Goal: Information Seeking & Learning: Learn about a topic

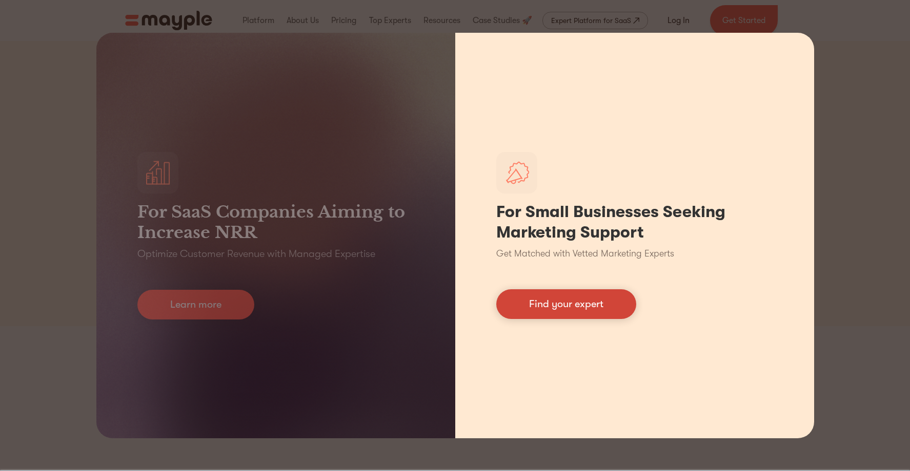
click at [575, 308] on link "Find your expert" at bounding box center [566, 305] width 140 height 30
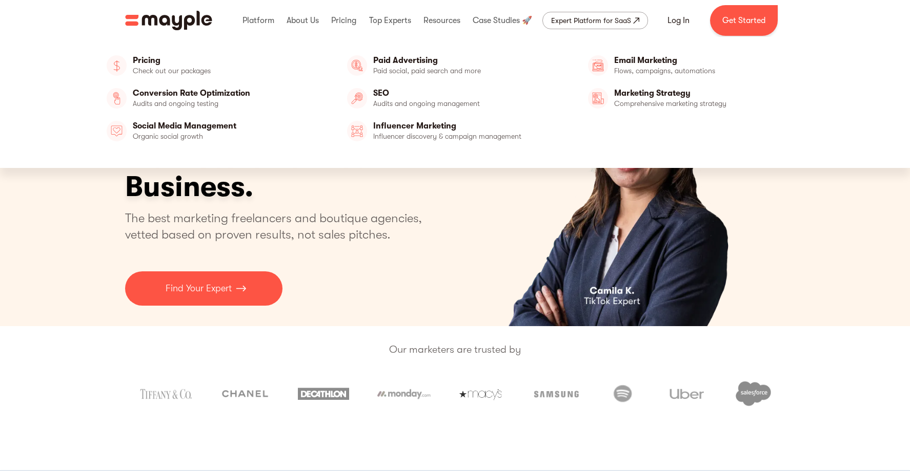
scroll to position [1, 0]
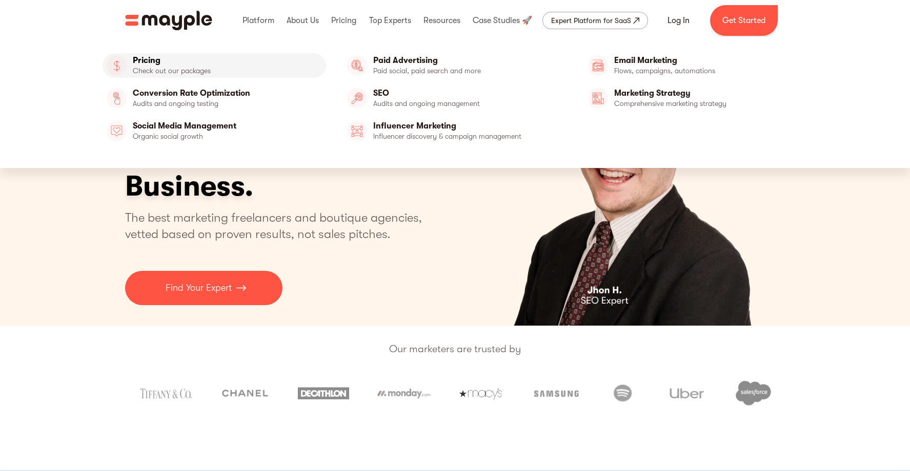
click at [159, 63] on link "Pricing" at bounding box center [214, 65] width 224 height 25
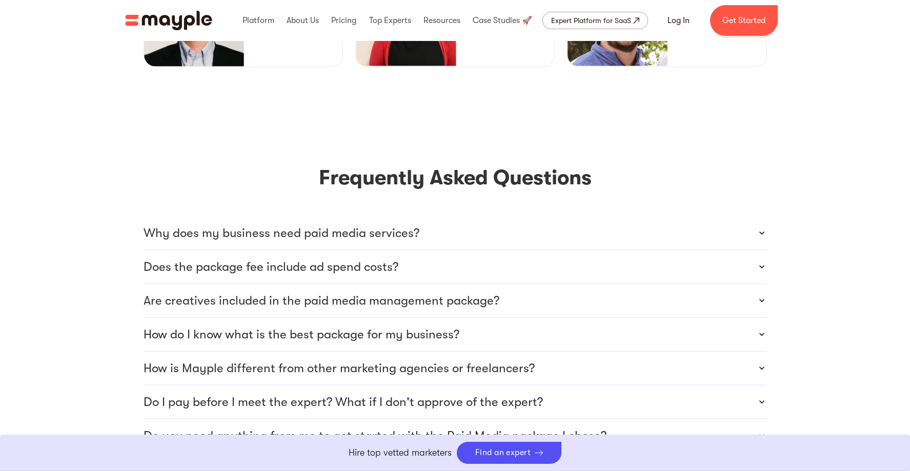
scroll to position [2730, 0]
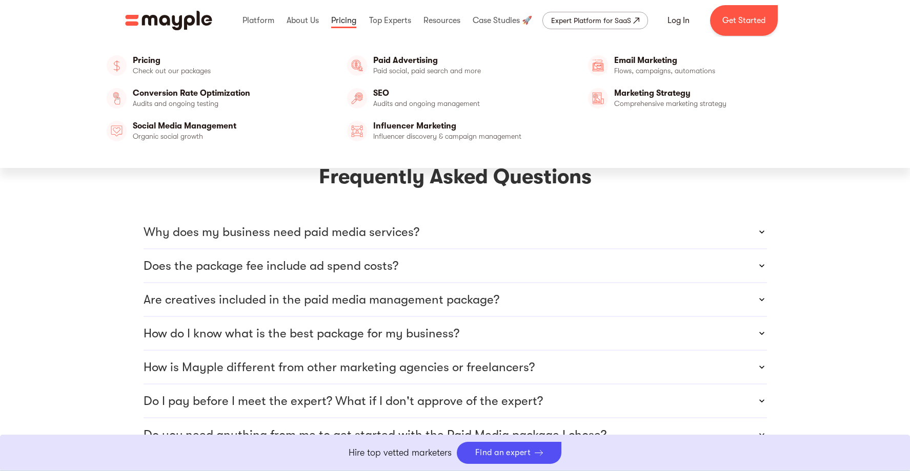
click at [346, 20] on link at bounding box center [343, 20] width 30 height 33
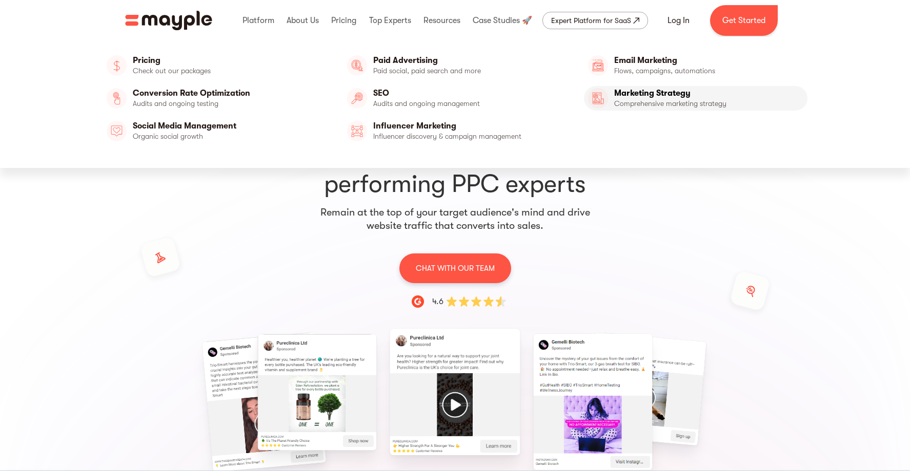
click at [670, 96] on link "Marketing Strategy" at bounding box center [696, 98] width 224 height 25
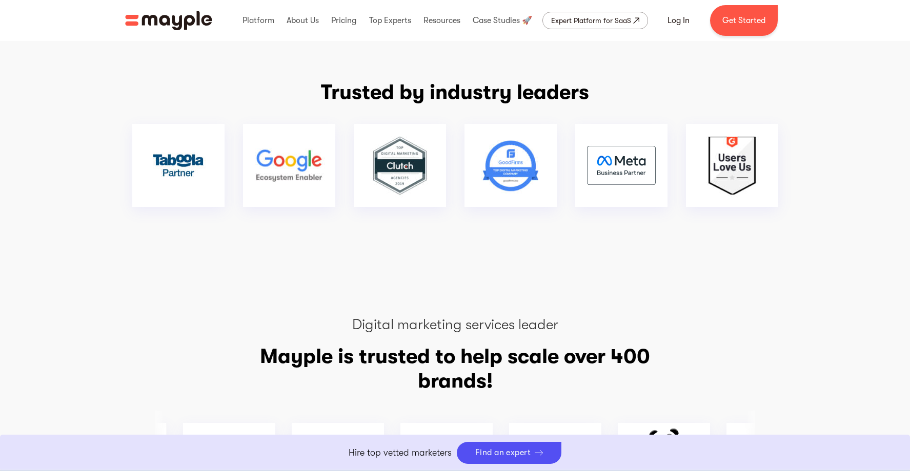
scroll to position [2416, 0]
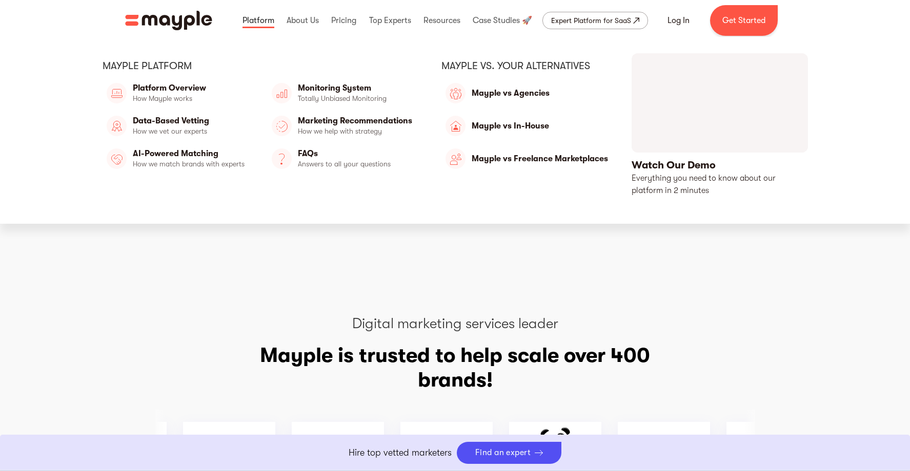
click at [259, 22] on link at bounding box center [258, 20] width 37 height 33
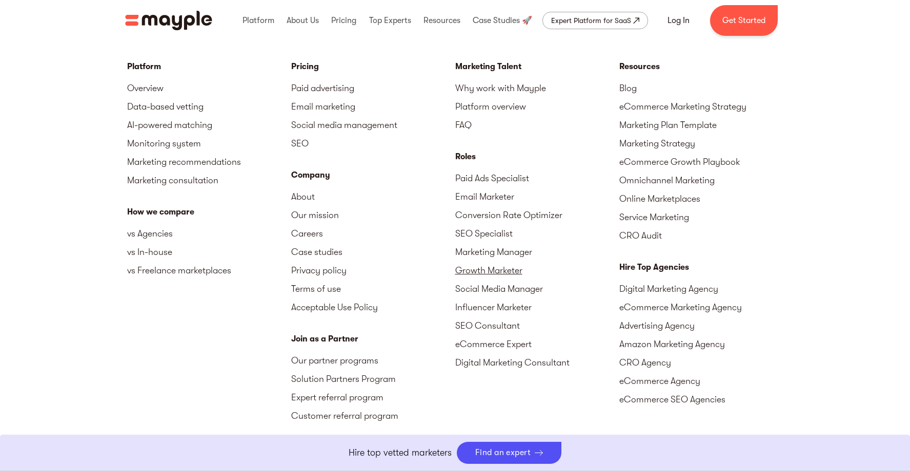
scroll to position [3107, 0]
click at [654, 287] on link "Digital Marketing Agency" at bounding box center [701, 287] width 164 height 18
click at [512, 250] on link "Marketing Manager" at bounding box center [537, 250] width 164 height 18
